Goal: Information Seeking & Learning: Learn about a topic

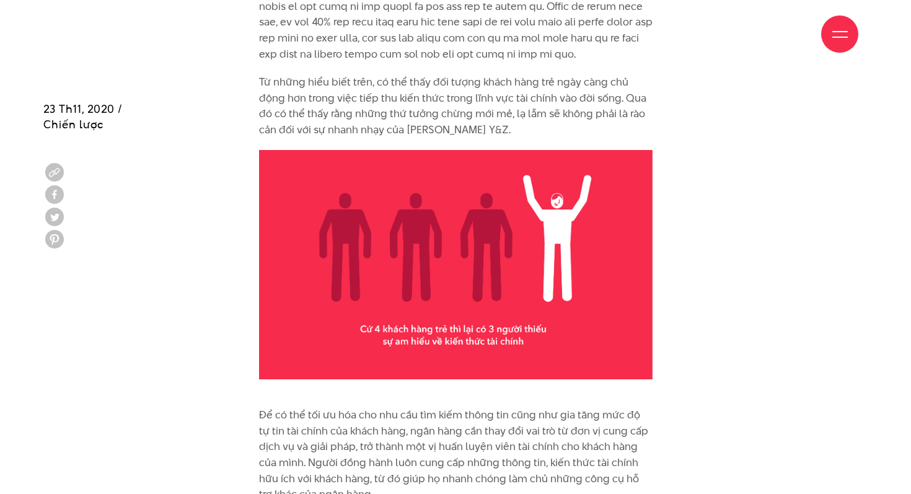
scroll to position [4528, 0]
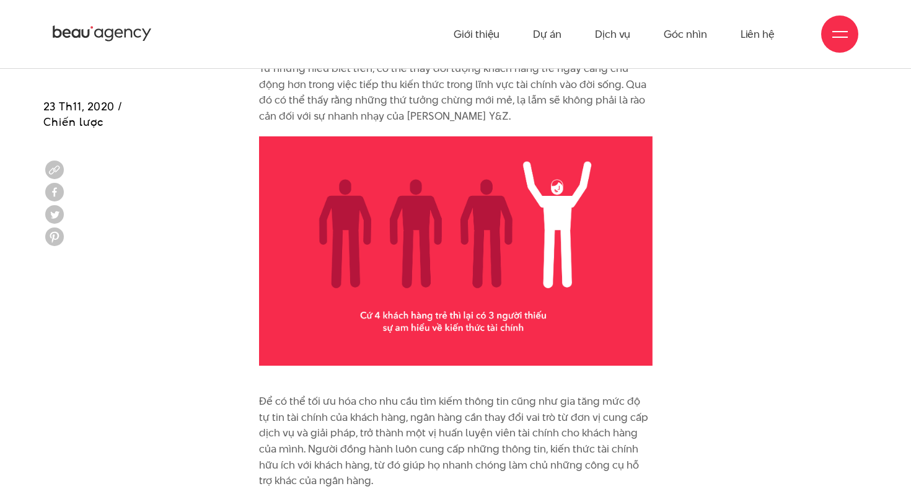
scroll to position [4532, 0]
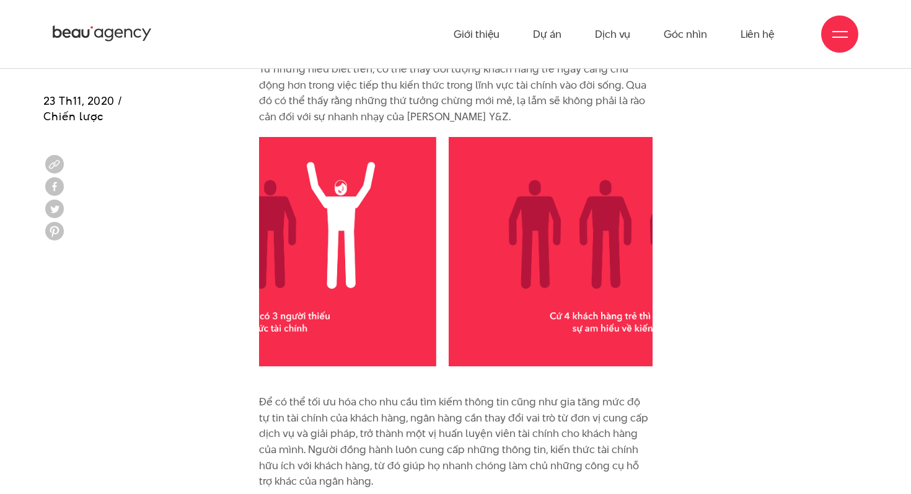
drag, startPoint x: 361, startPoint y: 268, endPoint x: 551, endPoint y: 281, distance: 190.8
click at [551, 282] on div at bounding box center [246, 251] width 2030 height 229
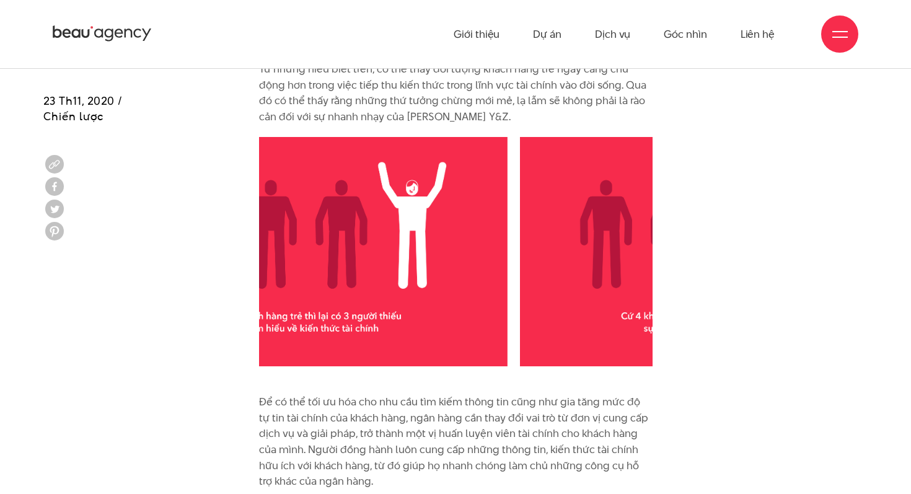
drag, startPoint x: 551, startPoint y: 281, endPoint x: 0, endPoint y: 307, distance: 551.8
click at [0, 307] on div at bounding box center [455, 251] width 911 height 229
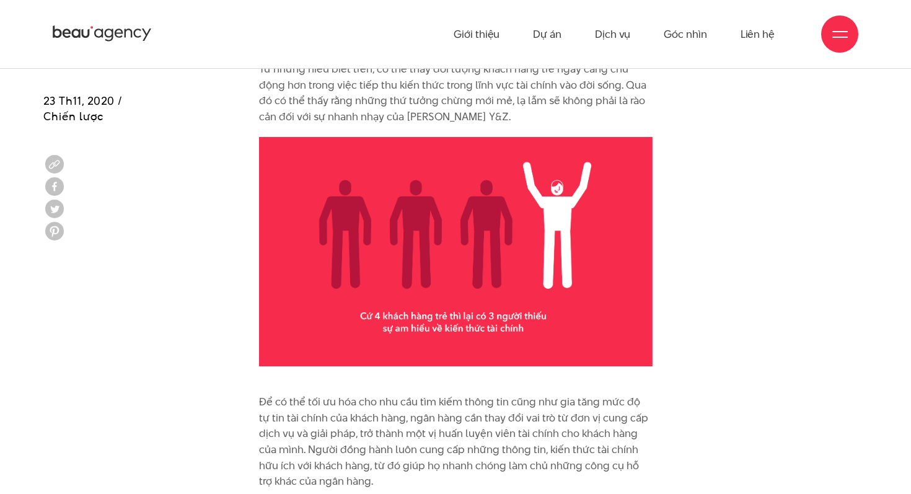
click at [382, 223] on img at bounding box center [456, 251] width 394 height 229
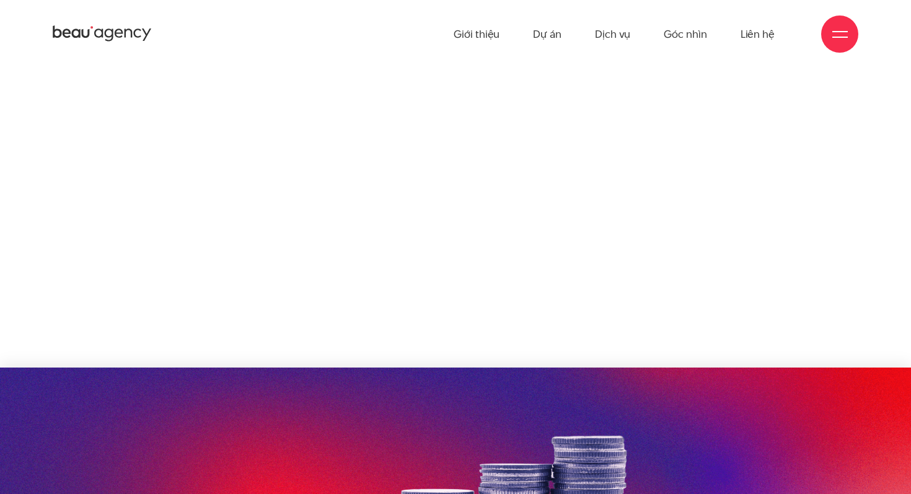
scroll to position [4532, 0]
